Goal: Task Accomplishment & Management: Use online tool/utility

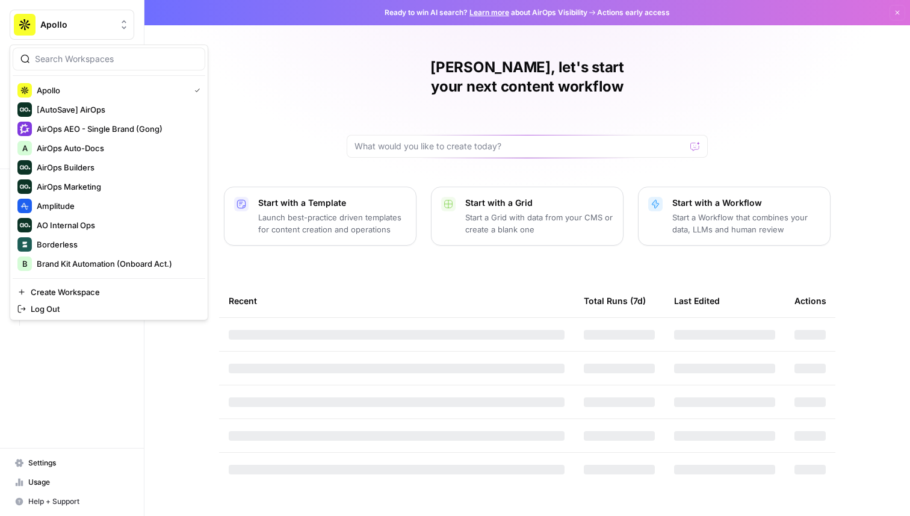
click at [63, 30] on span "Apollo" at bounding box center [76, 25] width 73 height 12
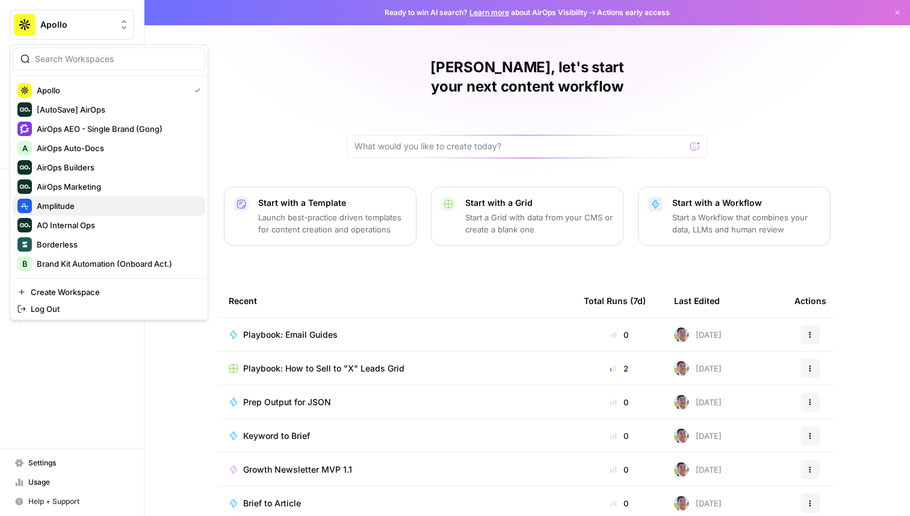
click at [99, 213] on button "Amplitude" at bounding box center [109, 205] width 193 height 19
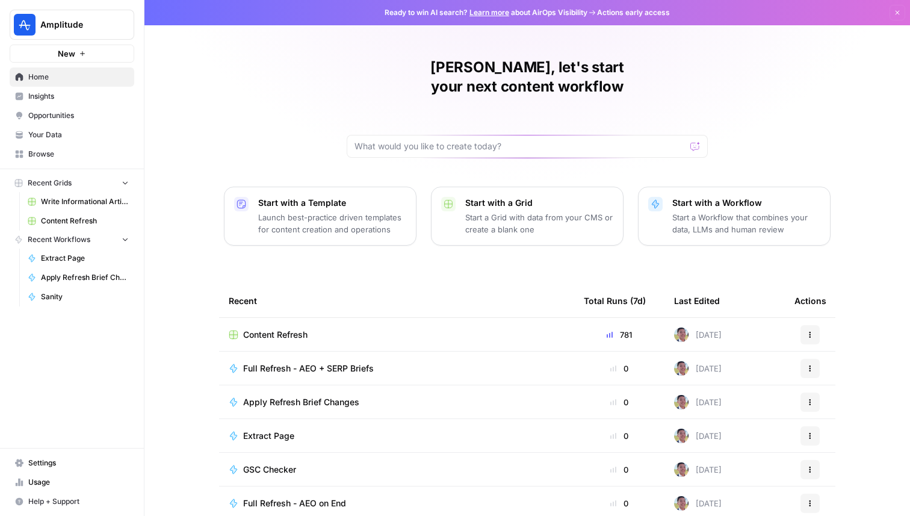
click at [281, 318] on td "Content Refresh" at bounding box center [396, 334] width 355 height 33
click at [281, 329] on span "Content Refresh" at bounding box center [275, 335] width 64 height 12
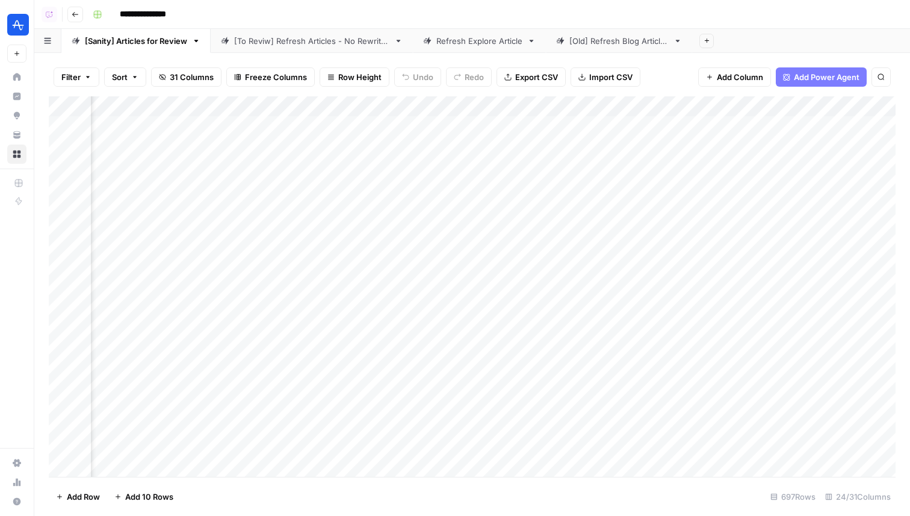
scroll to position [0, 2429]
click at [615, 40] on div "[Old] Refresh Blog Articles" at bounding box center [618, 41] width 99 height 12
click at [138, 42] on div "[Sanity] Articles for Review" at bounding box center [136, 41] width 102 height 12
click at [254, 106] on div "Add Column" at bounding box center [472, 286] width 847 height 380
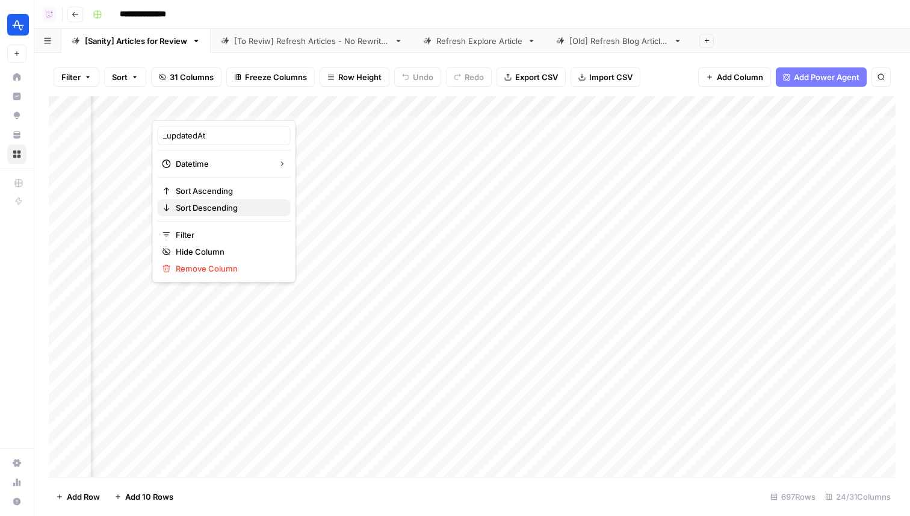
click at [217, 202] on span "Sort Descending" at bounding box center [228, 208] width 105 height 12
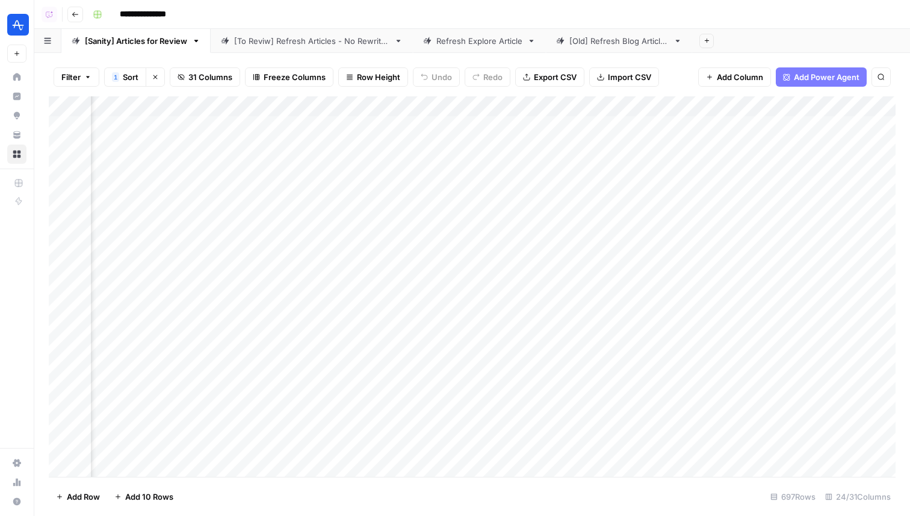
click at [251, 109] on div "Add Column" at bounding box center [472, 286] width 847 height 380
click at [227, 185] on span "Sort Ascending" at bounding box center [228, 191] width 105 height 12
click at [600, 167] on div "Add Column" at bounding box center [472, 286] width 847 height 380
click at [600, 304] on div "Add Column" at bounding box center [472, 286] width 847 height 380
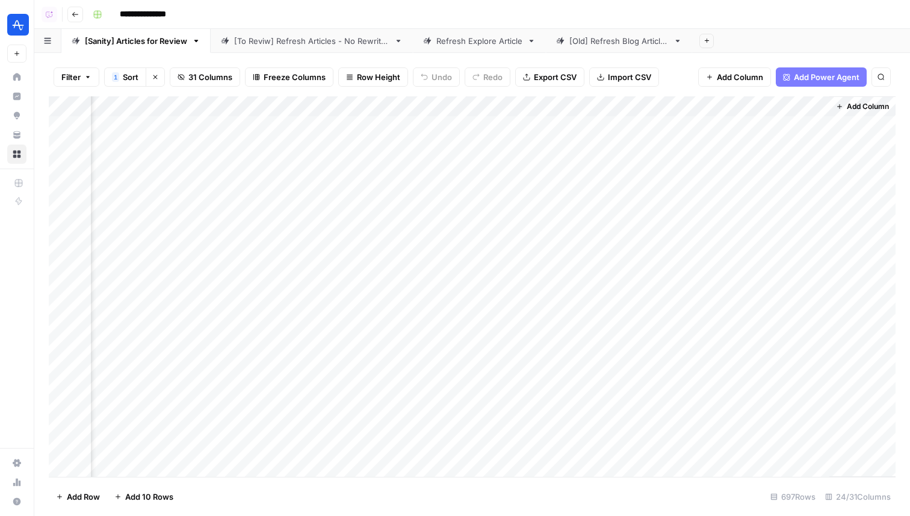
click at [600, 309] on div "Add Column" at bounding box center [472, 286] width 847 height 380
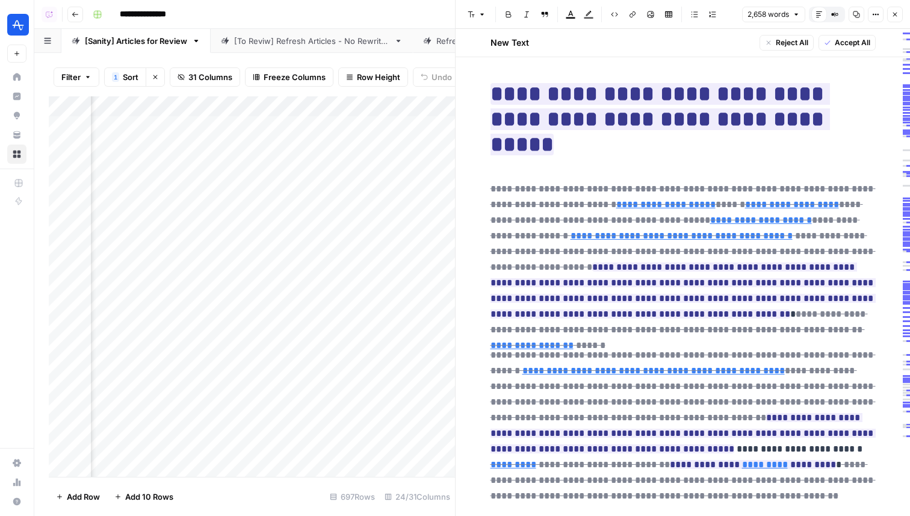
click at [895, 11] on icon "button" at bounding box center [894, 14] width 7 height 7
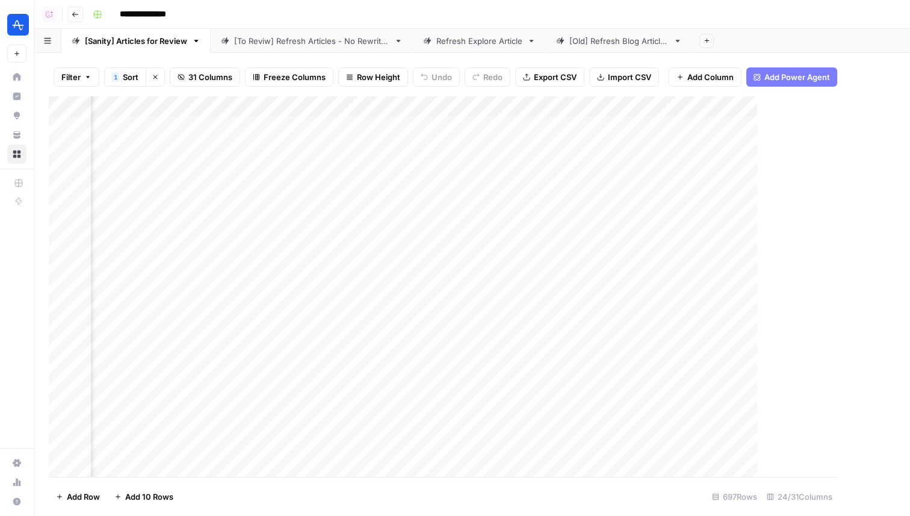
scroll to position [0, 2744]
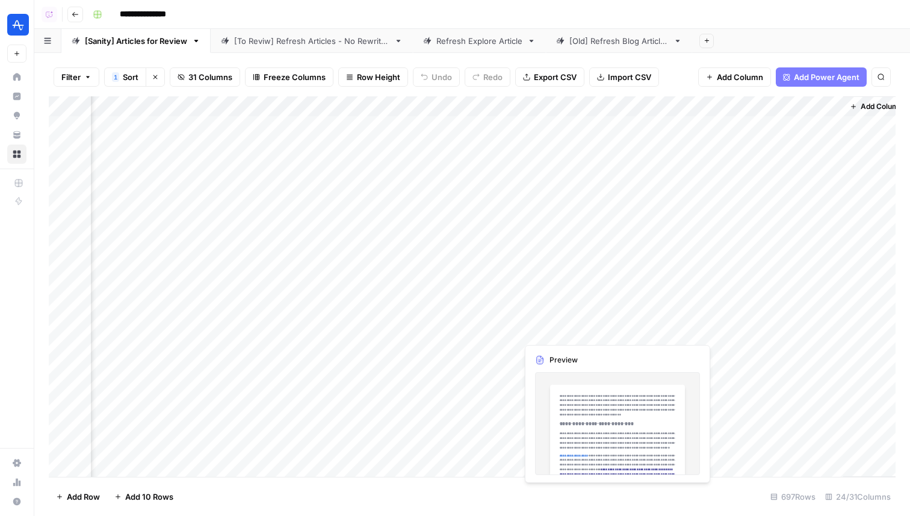
click at [550, 334] on div "Add Column" at bounding box center [472, 286] width 847 height 380
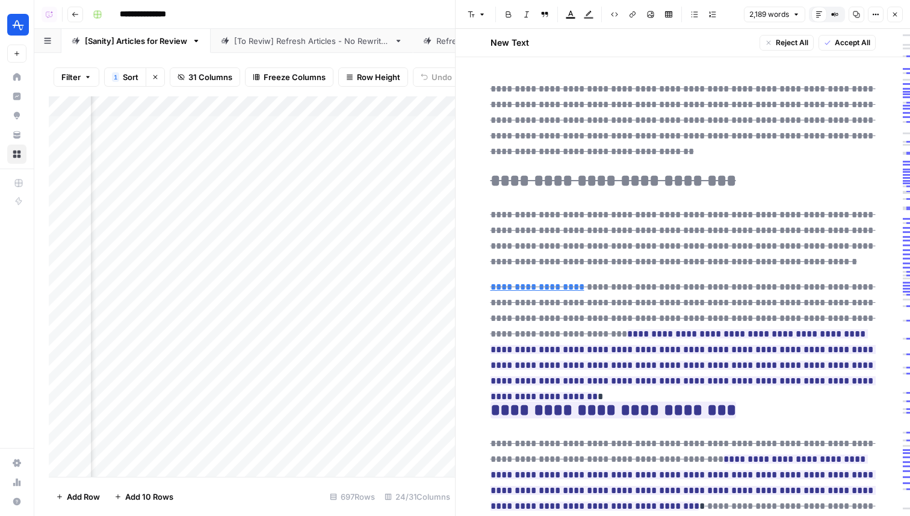
click at [896, 12] on icon "button" at bounding box center [894, 14] width 7 height 7
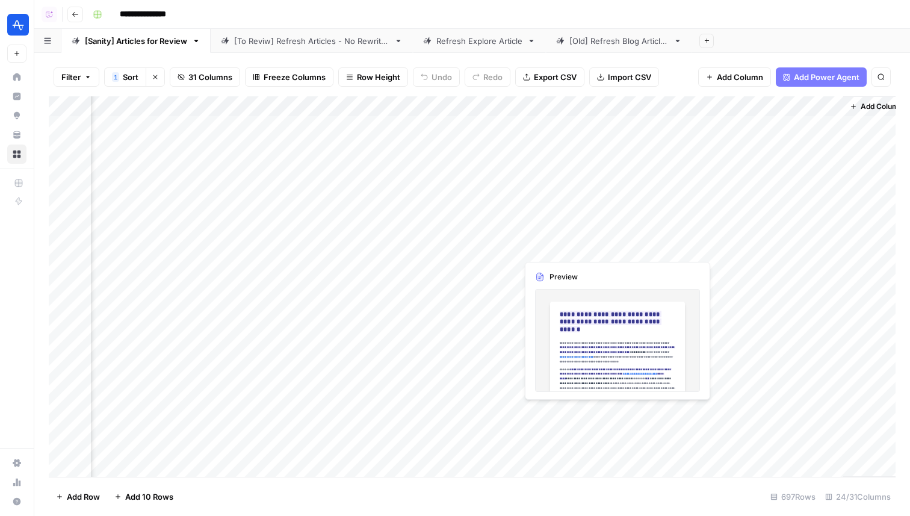
click at [551, 411] on div "Add Column" at bounding box center [472, 286] width 847 height 380
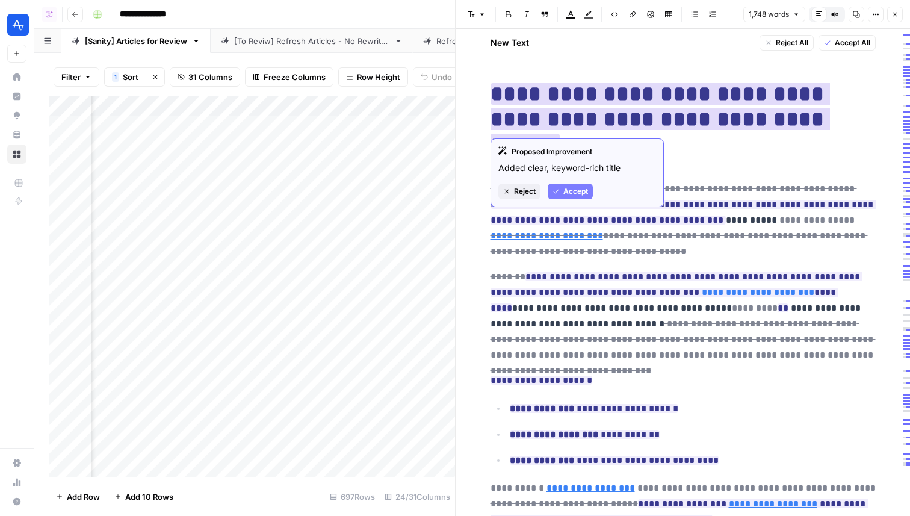
click at [518, 182] on div "Proposed Improvement Added clear, keyword-rich title Reject Accept" at bounding box center [577, 172] width 173 height 69
click at [518, 191] on span "Reject" at bounding box center [525, 191] width 22 height 11
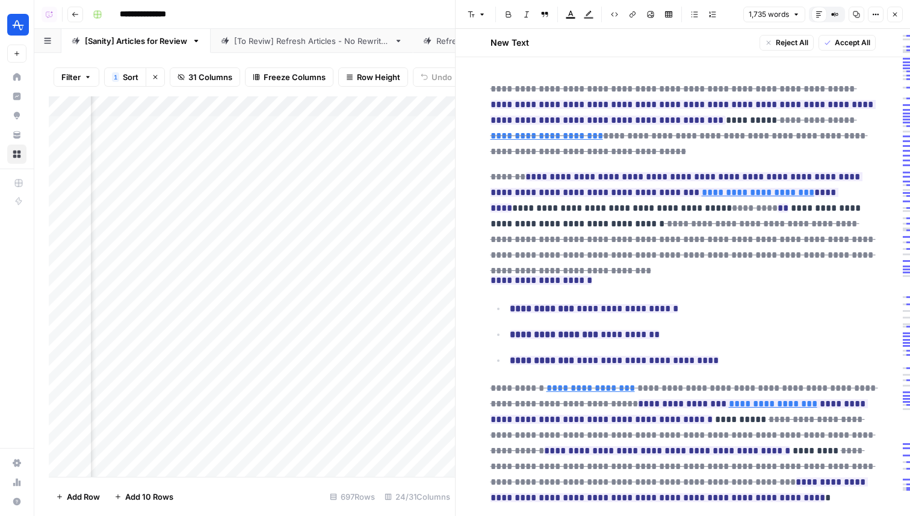
click at [898, 16] on icon "button" at bounding box center [894, 14] width 7 height 7
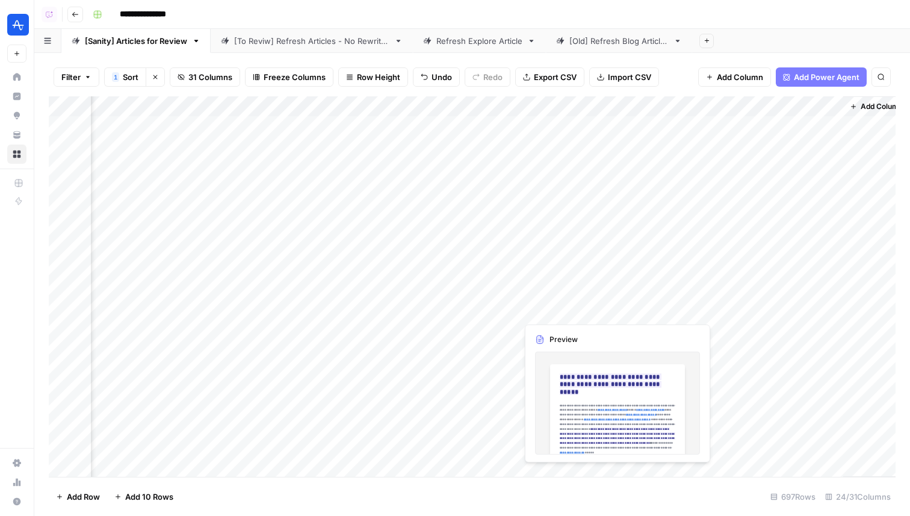
click at [553, 309] on div "Add Column" at bounding box center [472, 286] width 847 height 380
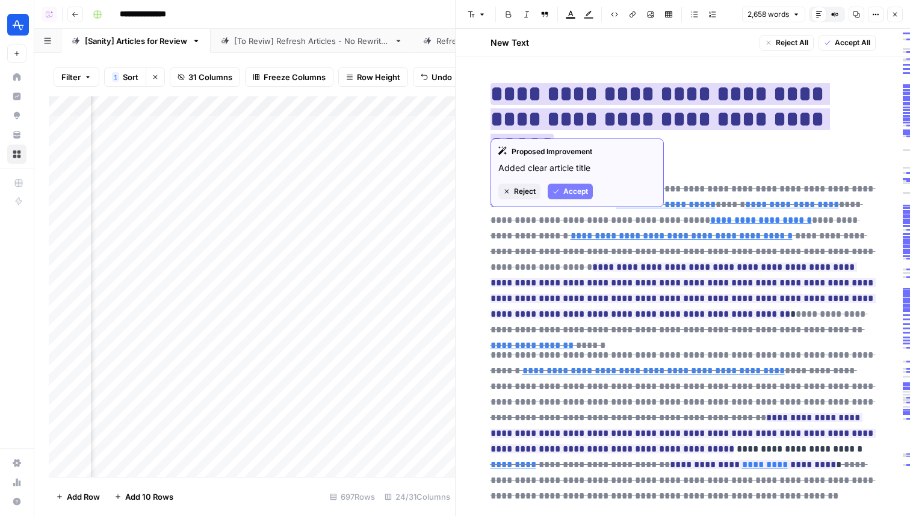
click at [524, 191] on span "Reject" at bounding box center [525, 191] width 22 height 11
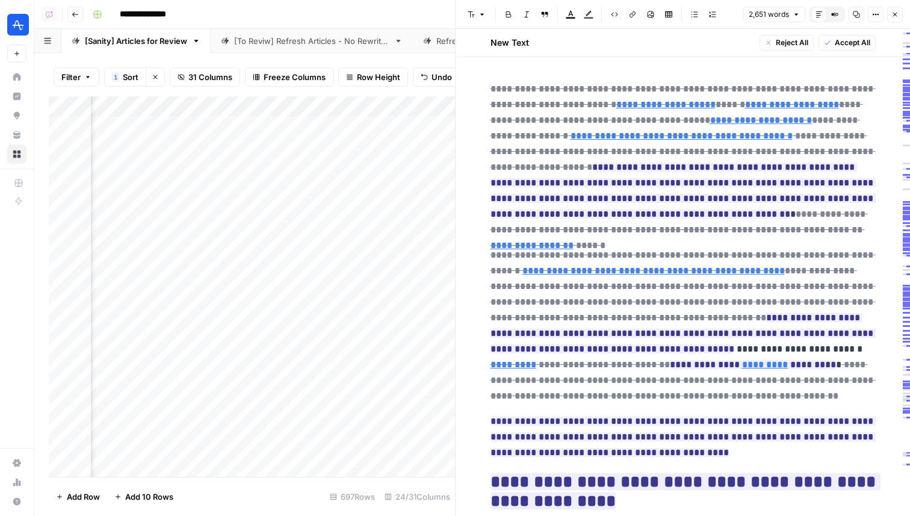
click at [895, 17] on icon "button" at bounding box center [894, 14] width 7 height 7
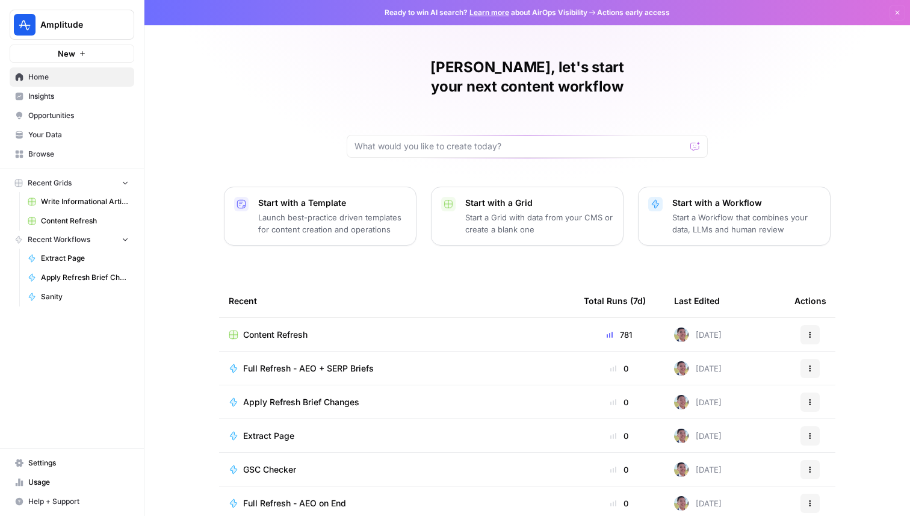
click at [70, 35] on button "Amplitude" at bounding box center [72, 25] width 125 height 30
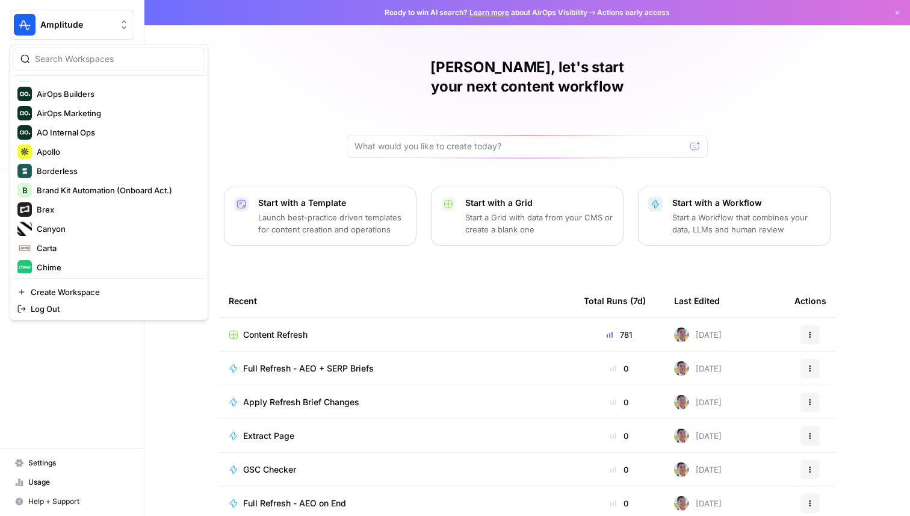
scroll to position [76, 0]
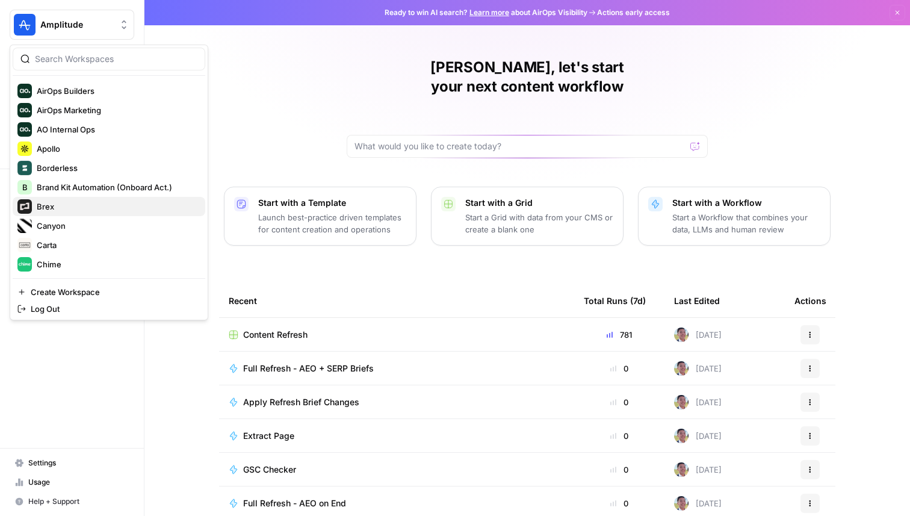
click at [88, 211] on span "Brex" at bounding box center [116, 206] width 159 height 12
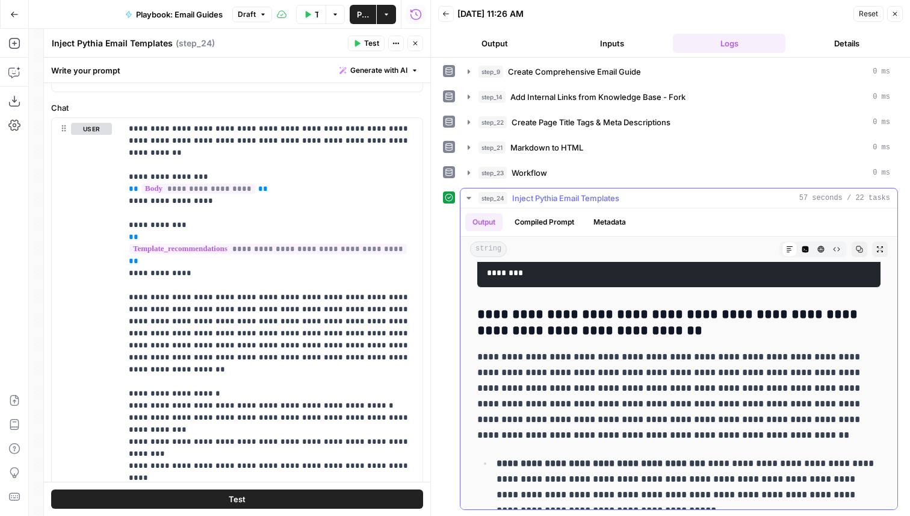
scroll to position [3911, 0]
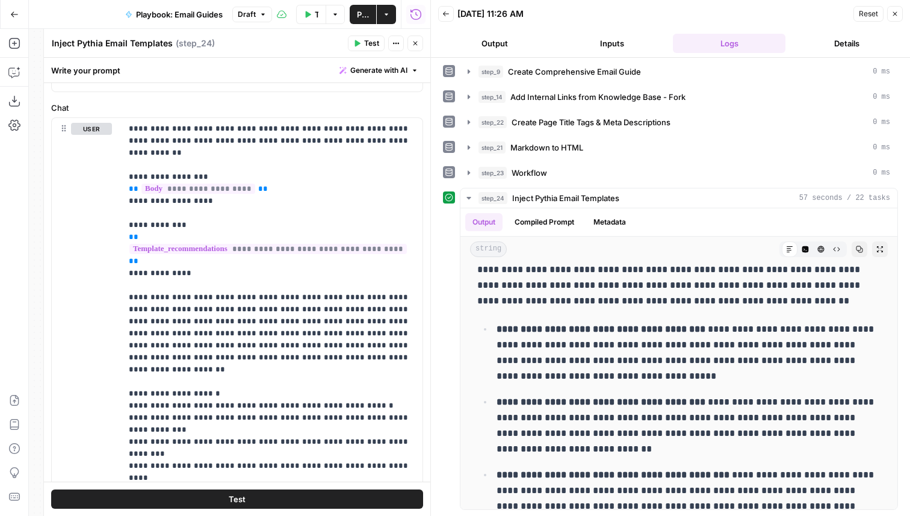
click at [361, 15] on span "Publish" at bounding box center [363, 14] width 12 height 12
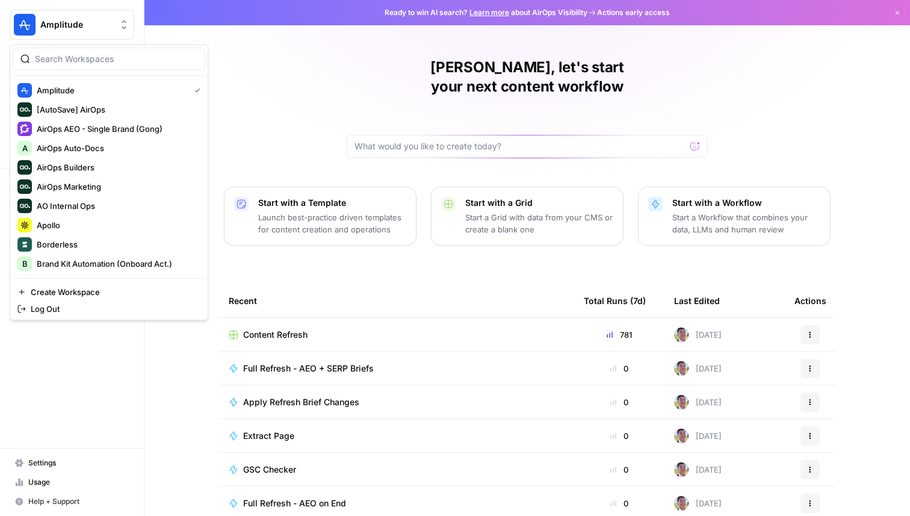
click at [80, 25] on span "Amplitude" at bounding box center [76, 25] width 73 height 12
click at [62, 224] on span "Apollo" at bounding box center [116, 225] width 159 height 12
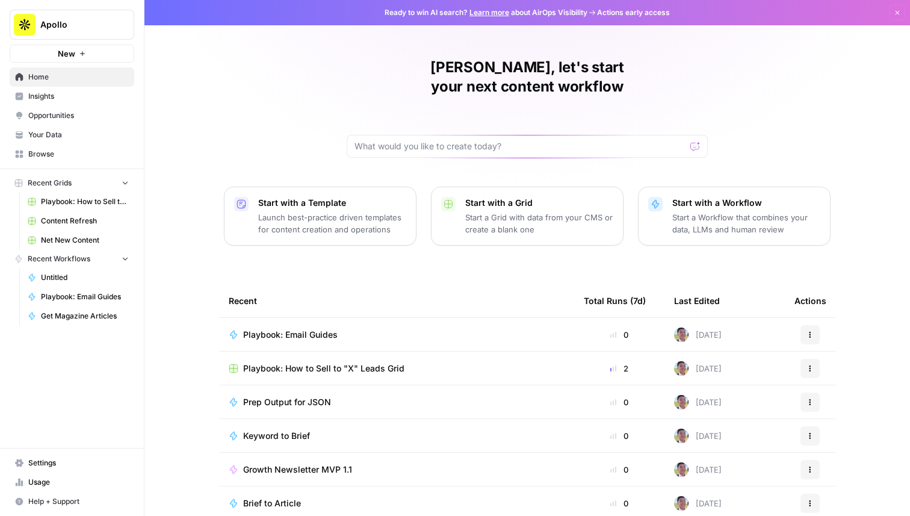
click at [104, 204] on span "Playbook: How to Sell to "X" Leads Grid" at bounding box center [85, 201] width 88 height 11
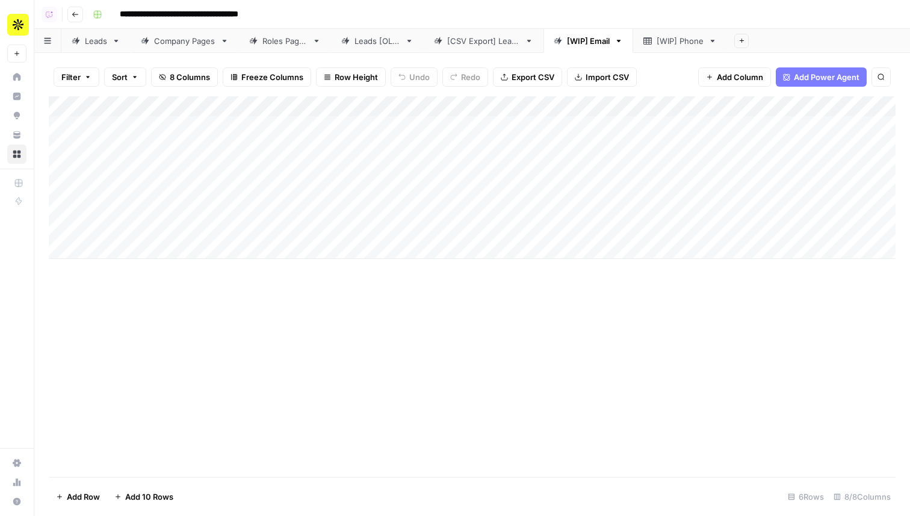
click at [268, 188] on div "Add Column" at bounding box center [472, 177] width 847 height 163
click at [247, 228] on div "Add Column" at bounding box center [472, 177] width 847 height 163
click at [332, 207] on div "Add Column" at bounding box center [472, 177] width 847 height 163
click at [333, 124] on div "Add Column" at bounding box center [472, 177] width 847 height 163
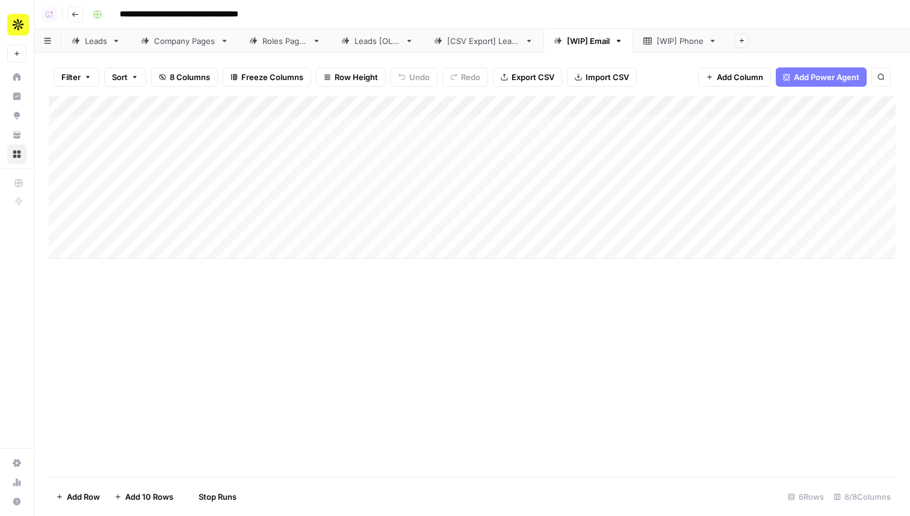
click at [333, 124] on div "Add Column" at bounding box center [472, 177] width 847 height 163
drag, startPoint x: 52, startPoint y: 229, endPoint x: 60, endPoint y: 120, distance: 109.9
click at [60, 120] on div "Add Column" at bounding box center [472, 177] width 847 height 163
drag, startPoint x: 52, startPoint y: 208, endPoint x: 60, endPoint y: 153, distance: 55.3
click at [60, 153] on div "Add Column" at bounding box center [472, 177] width 847 height 163
